Goal: Navigation & Orientation: Find specific page/section

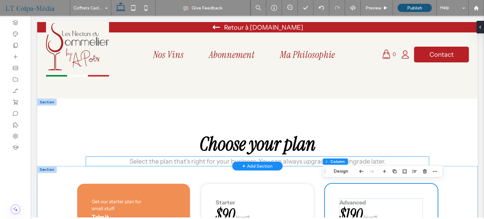
scroll to position [378, 0]
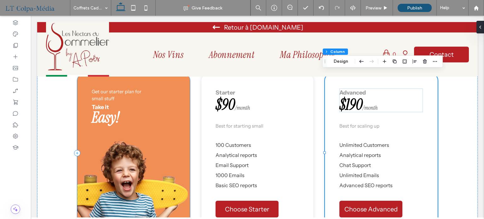
click at [153, 145] on div "Get our starter plan for small stuff Take it Easy!" at bounding box center [133, 153] width 113 height 159
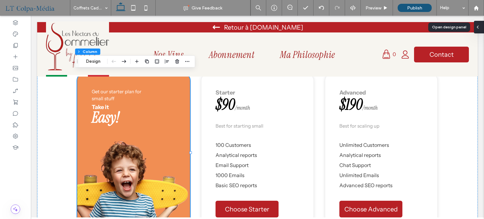
click at [478, 32] on span at bounding box center [477, 27] width 5 height 13
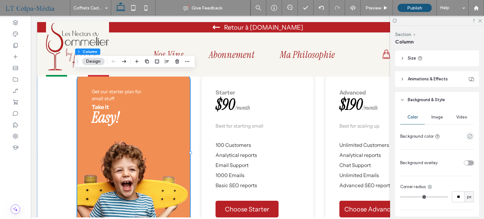
scroll to position [108, 0]
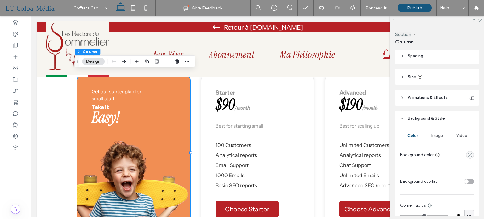
click at [435, 136] on span "Image" at bounding box center [437, 135] width 12 height 5
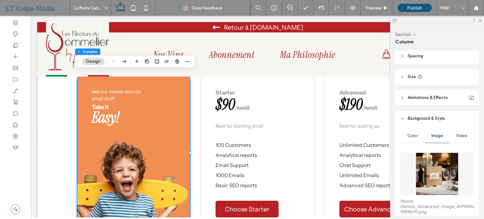
click at [437, 169] on img at bounding box center [437, 174] width 43 height 43
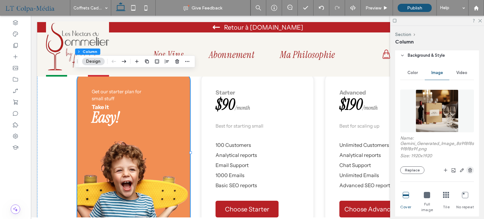
click at [469, 167] on span "button" at bounding box center [470, 170] width 8 height 8
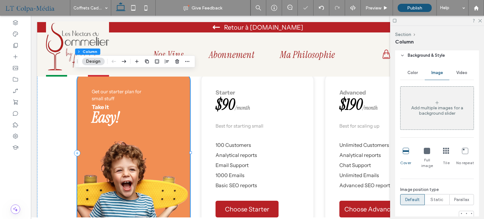
click at [136, 166] on div "Get our starter plan for small stuff Take it Easy!" at bounding box center [133, 153] width 113 height 159
click at [124, 166] on div "Get our starter plan for small stuff Take it Easy!" at bounding box center [133, 153] width 113 height 159
click at [198, 151] on div "Get our starter plan for small stuff Take it Easy! 100 Customers Analytical rep…" at bounding box center [257, 161] width 378 height 211
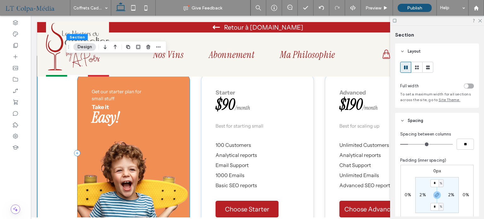
click at [150, 168] on div "Get our starter plan for small stuff Take it Easy!" at bounding box center [133, 153] width 113 height 159
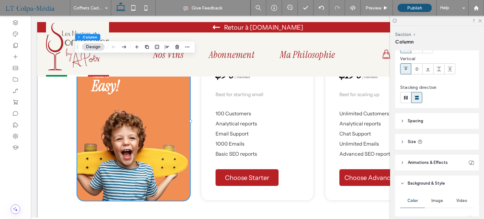
scroll to position [95, 0]
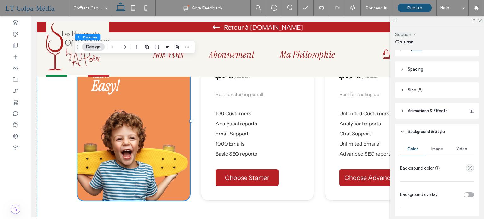
click at [436, 150] on span "Image" at bounding box center [437, 149] width 12 height 5
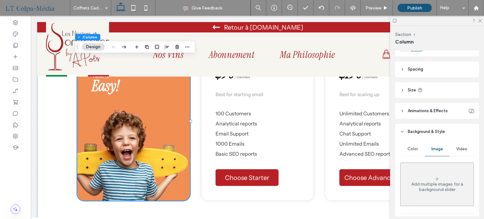
click at [462, 152] on div "Video" at bounding box center [461, 149] width 25 height 14
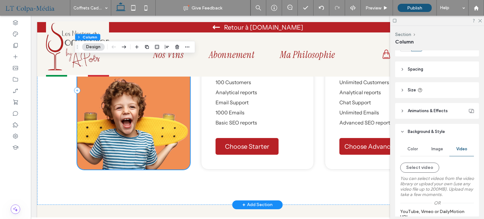
scroll to position [441, 0]
click at [192, 152] on div "Get our starter plan for small stuff Take it Easy! 100 Customers Analytical rep…" at bounding box center [257, 98] width 378 height 211
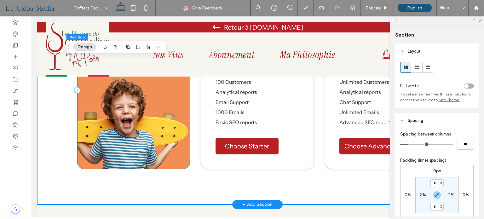
click at [135, 147] on div "Get our starter plan for small stuff Take it Easy!" at bounding box center [133, 90] width 113 height 159
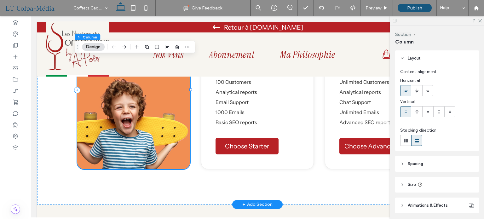
click at [135, 147] on div "Get our starter plan for small stuff Take it Easy!" at bounding box center [133, 90] width 113 height 159
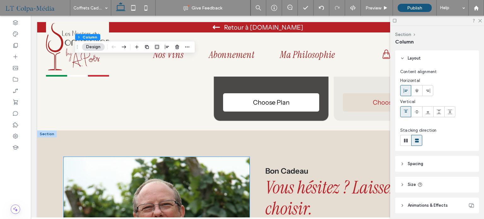
scroll to position [725, 0]
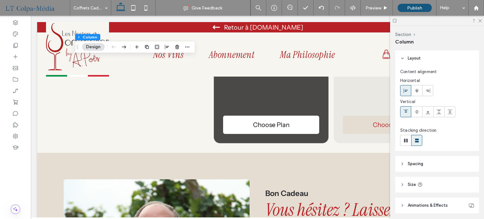
drag, startPoint x: 481, startPoint y: 20, endPoint x: 481, endPoint y: 25, distance: 4.7
click at [481, 20] on icon at bounding box center [480, 20] width 4 height 4
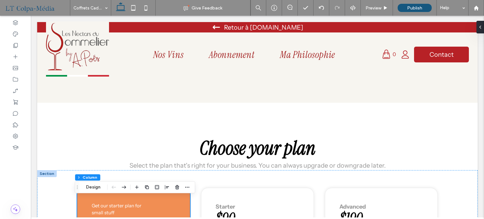
scroll to position [271, 0]
